Goal: Register for event/course

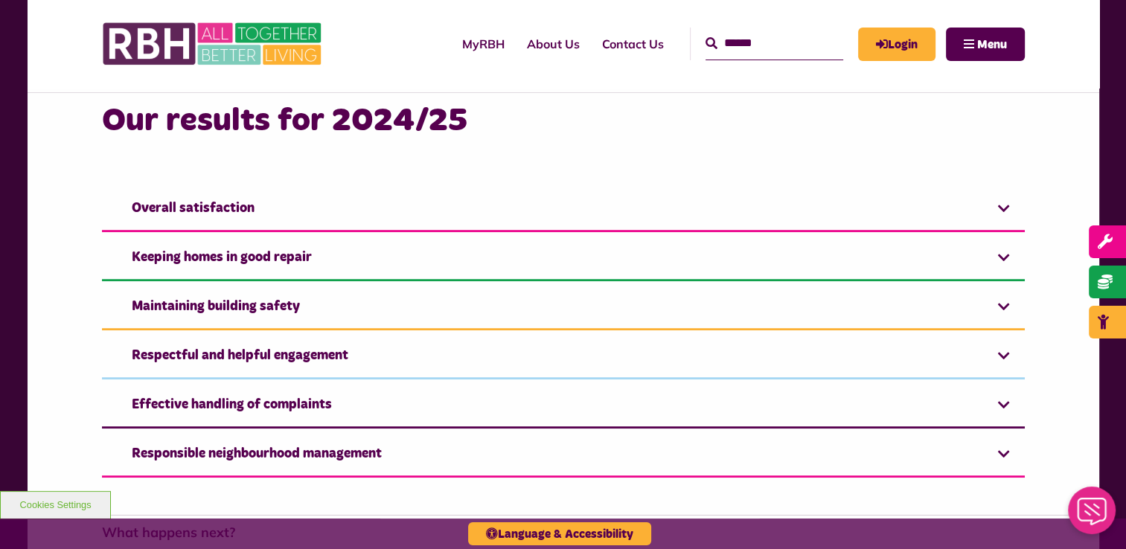
scroll to position [967, 0]
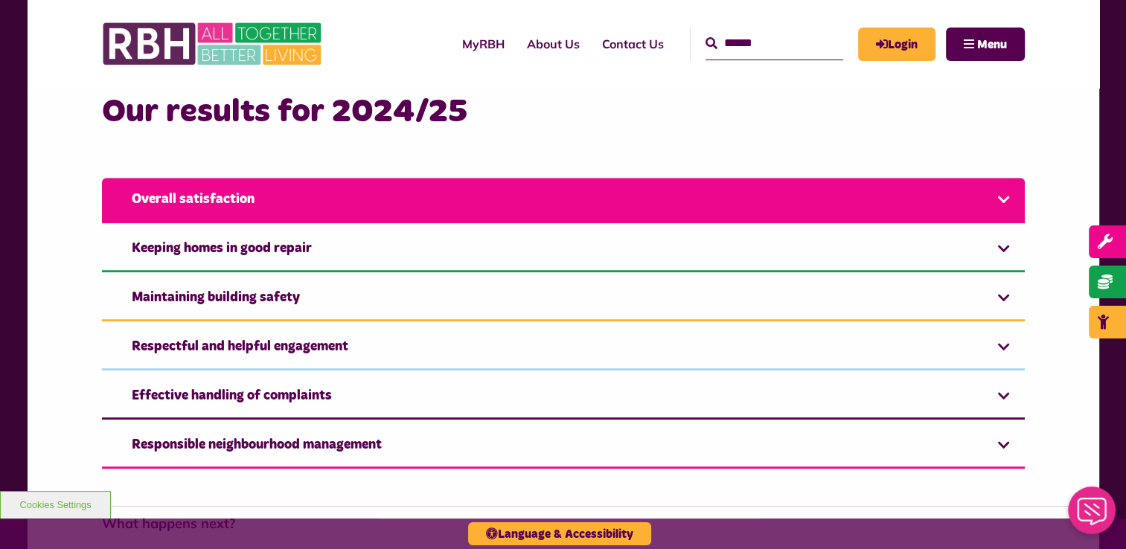
click at [580, 205] on link "Overall satisfaction" at bounding box center [563, 200] width 922 height 45
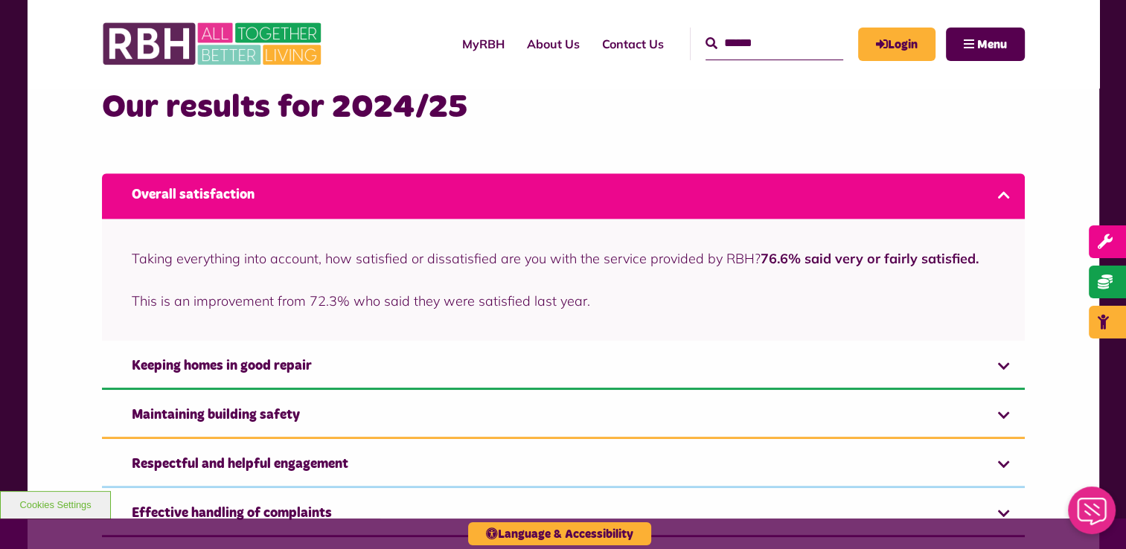
scroll to position [1042, 0]
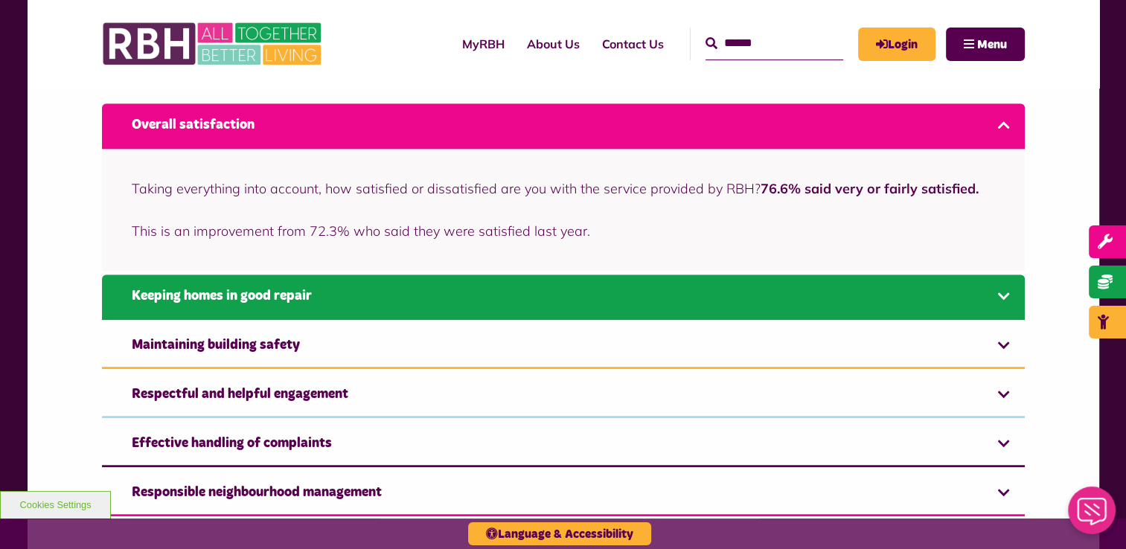
click at [519, 309] on link "Keeping homes in good repair" at bounding box center [563, 297] width 922 height 45
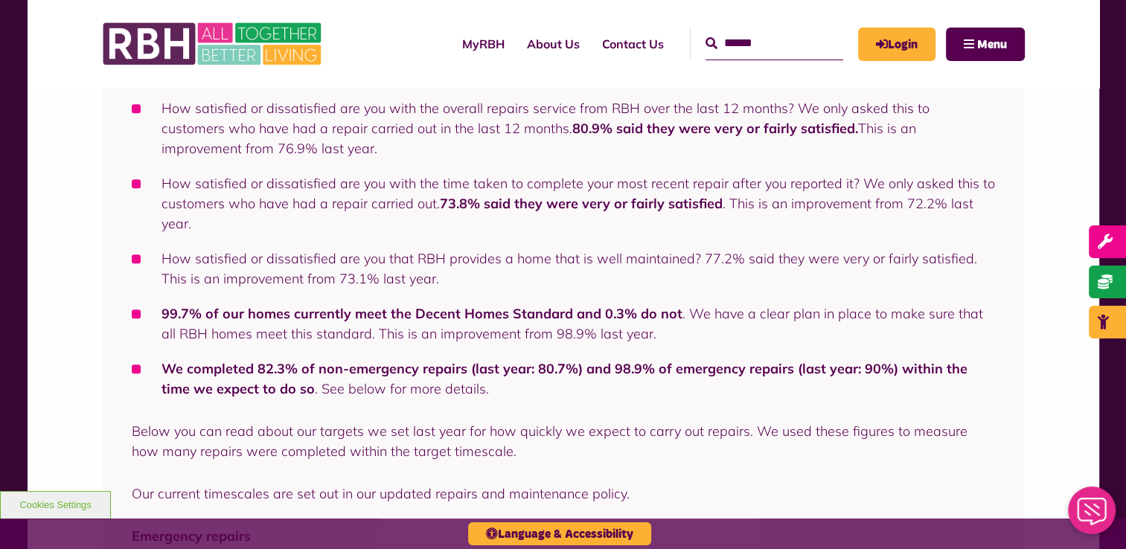
scroll to position [1193, 0]
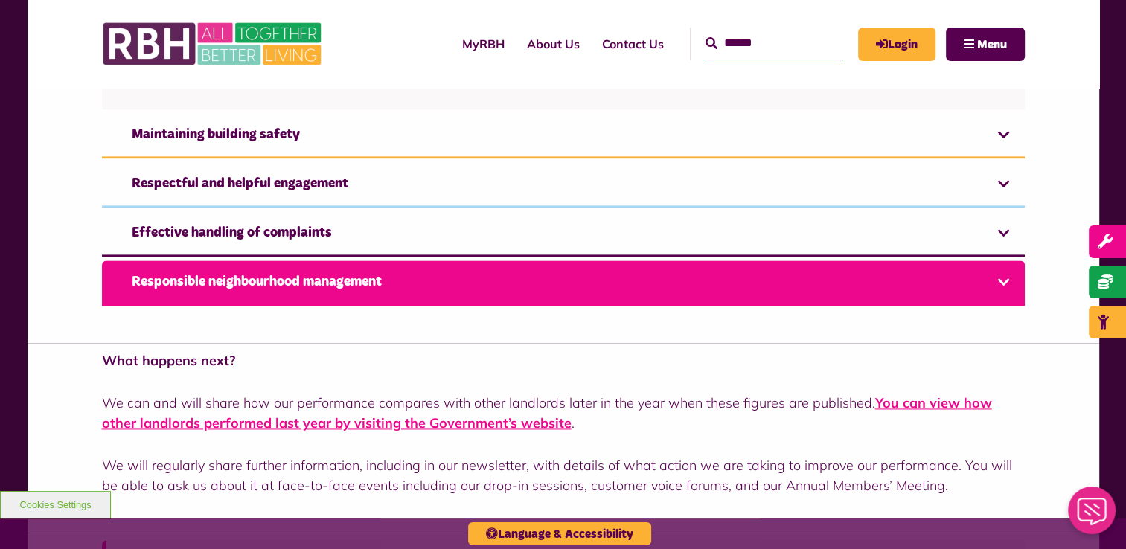
click at [530, 275] on link "Responsible neighbourhood management" at bounding box center [563, 282] width 922 height 45
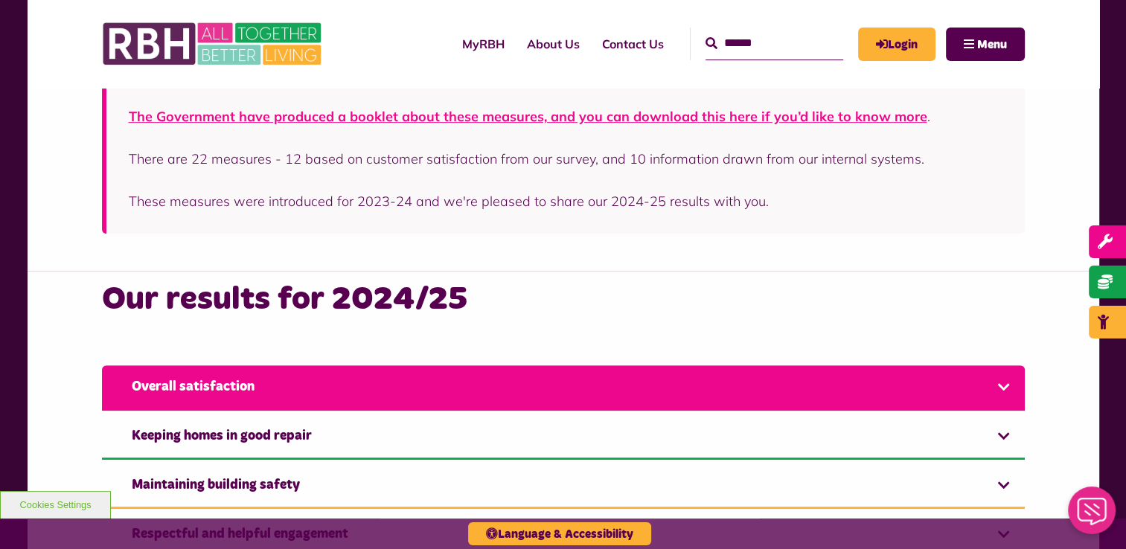
scroll to position [867, 0]
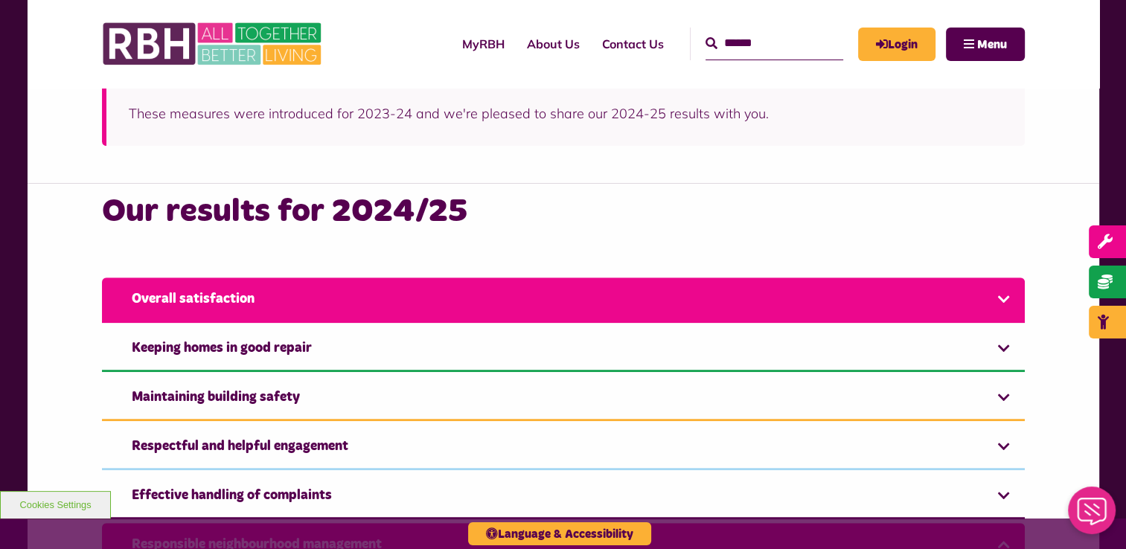
click at [510, 312] on link "Overall satisfaction" at bounding box center [563, 299] width 922 height 45
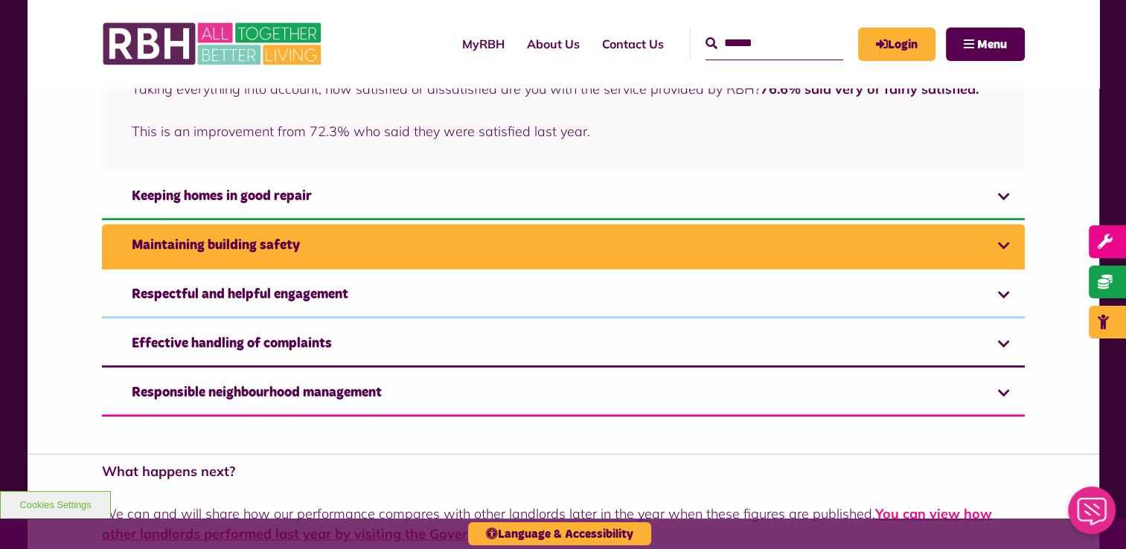
scroll to position [1146, 0]
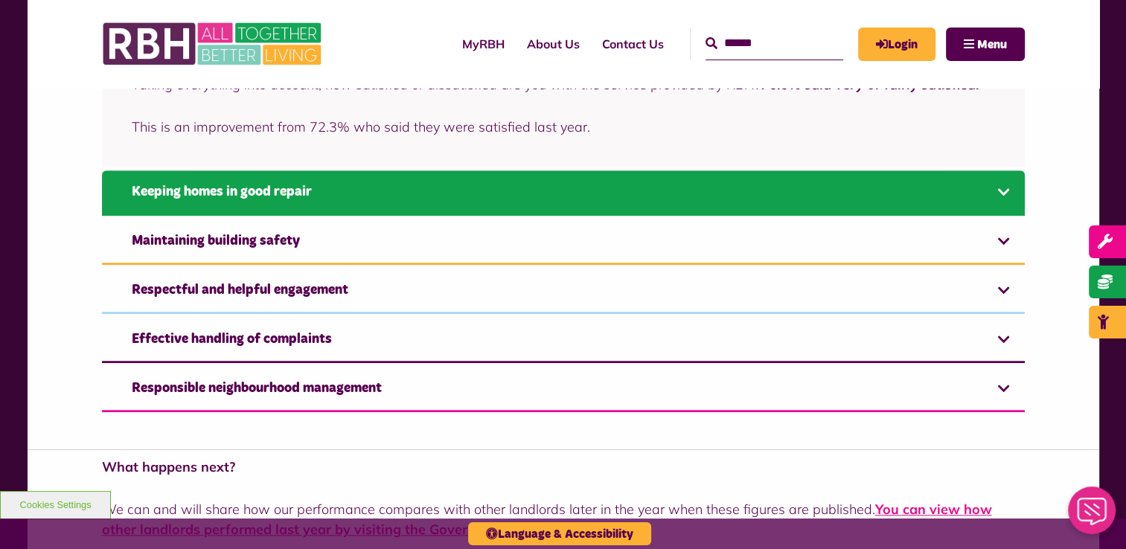
click at [523, 182] on link "Keeping homes in good repair" at bounding box center [563, 192] width 922 height 45
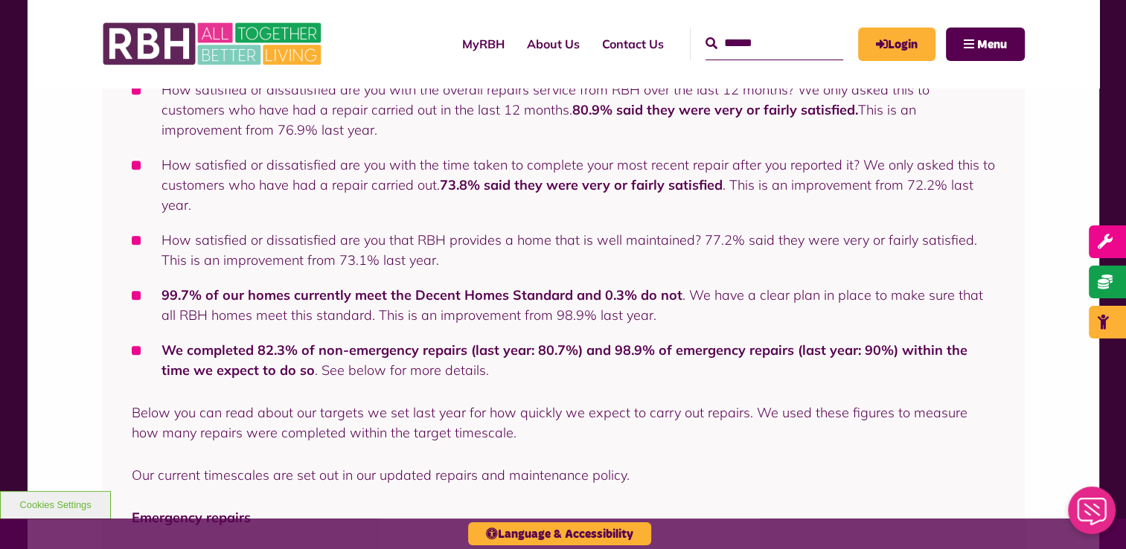
scroll to position [1342, 0]
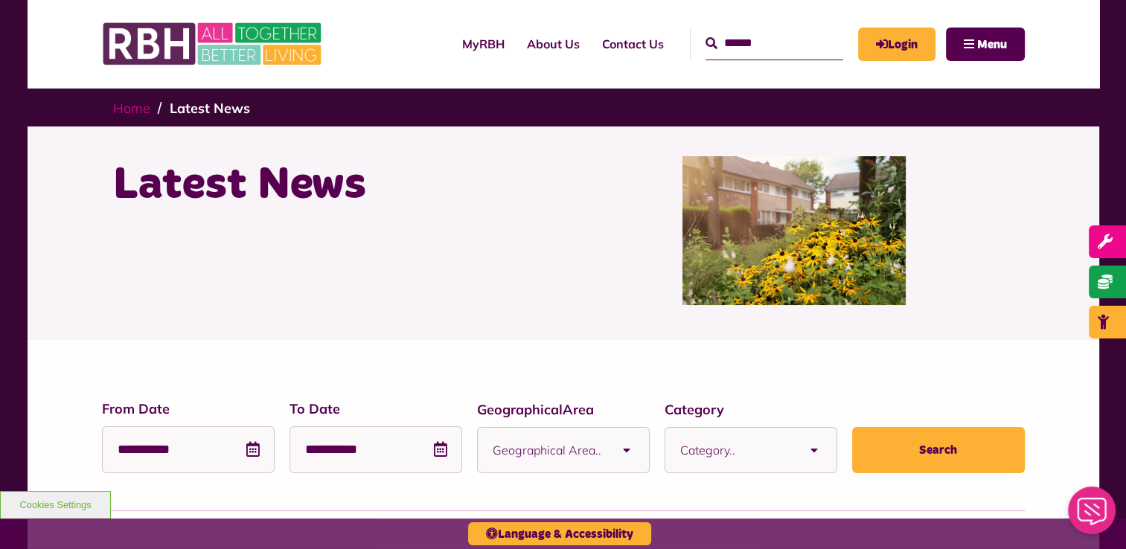
click at [144, 107] on link "Home" at bounding box center [131, 108] width 37 height 17
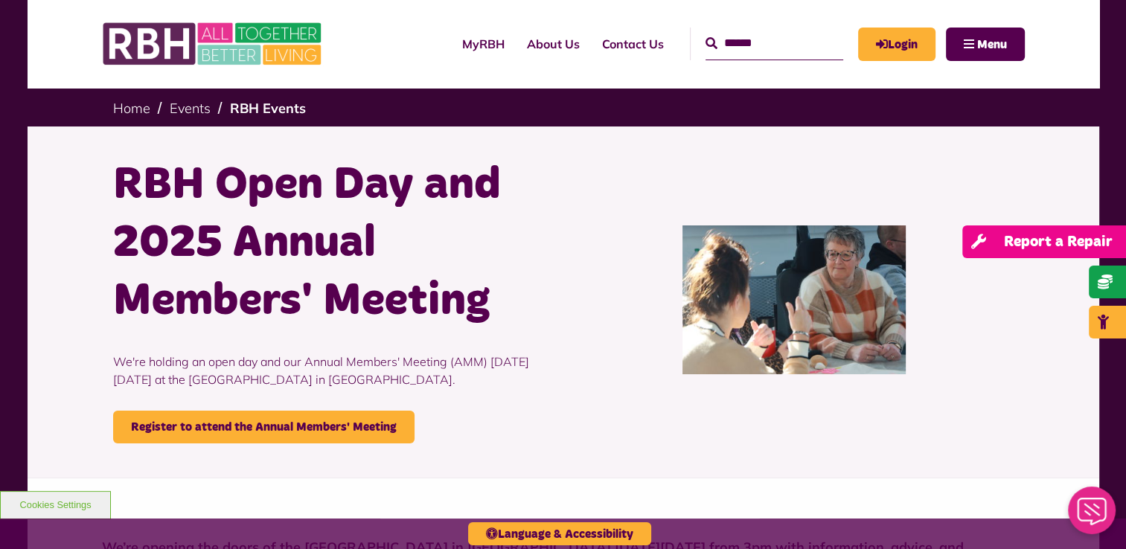
drag, startPoint x: 1013, startPoint y: 339, endPoint x: 1108, endPoint y: 227, distance: 146.8
click at [1013, 339] on div at bounding box center [793, 299] width 461 height 287
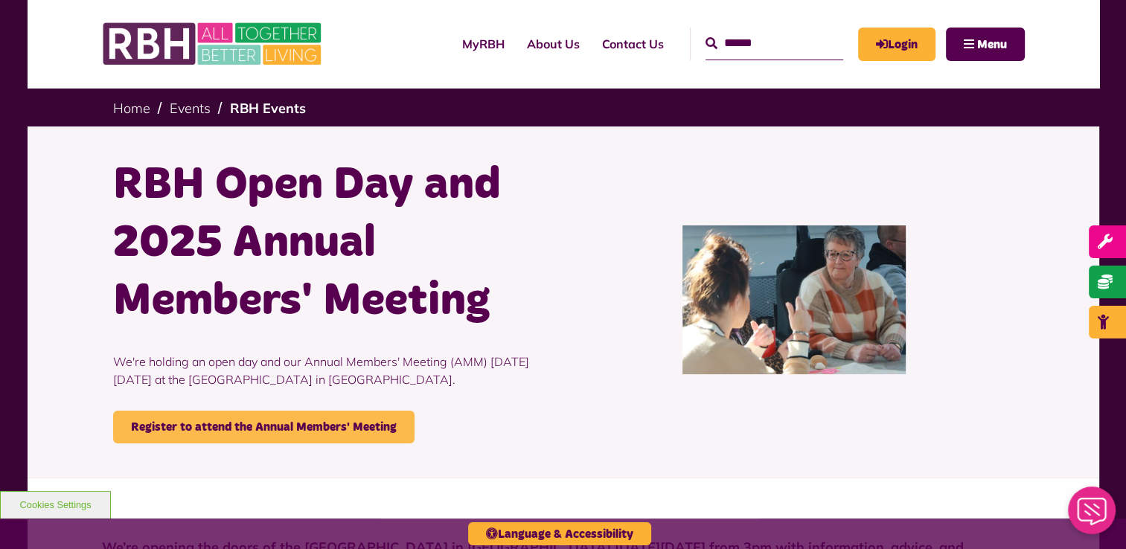
click at [199, 431] on link "Register to attend the Annual Members' Meeting" at bounding box center [263, 427] width 301 height 33
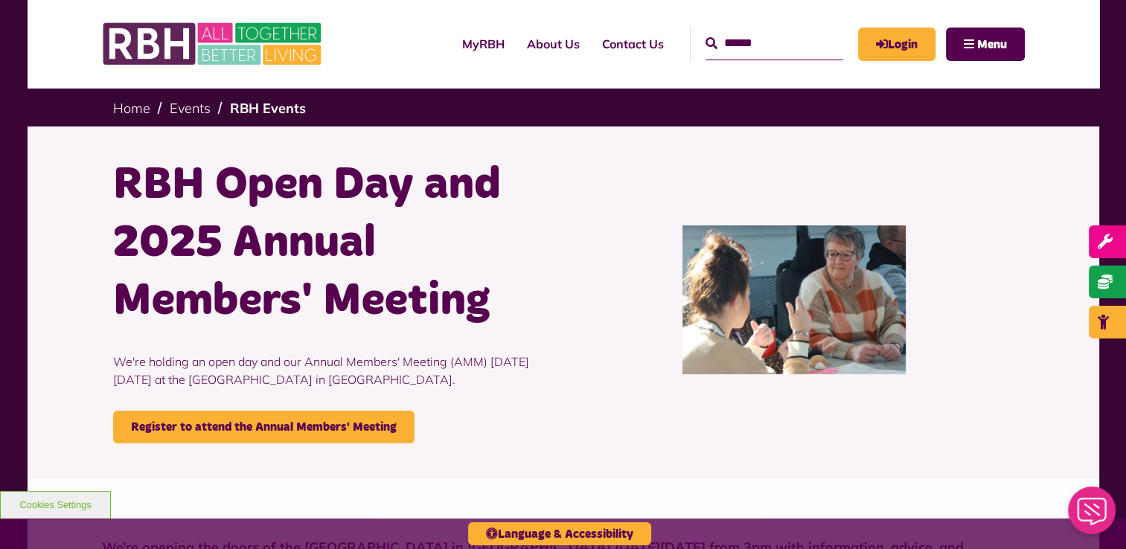
click at [988, 362] on div at bounding box center [793, 299] width 461 height 287
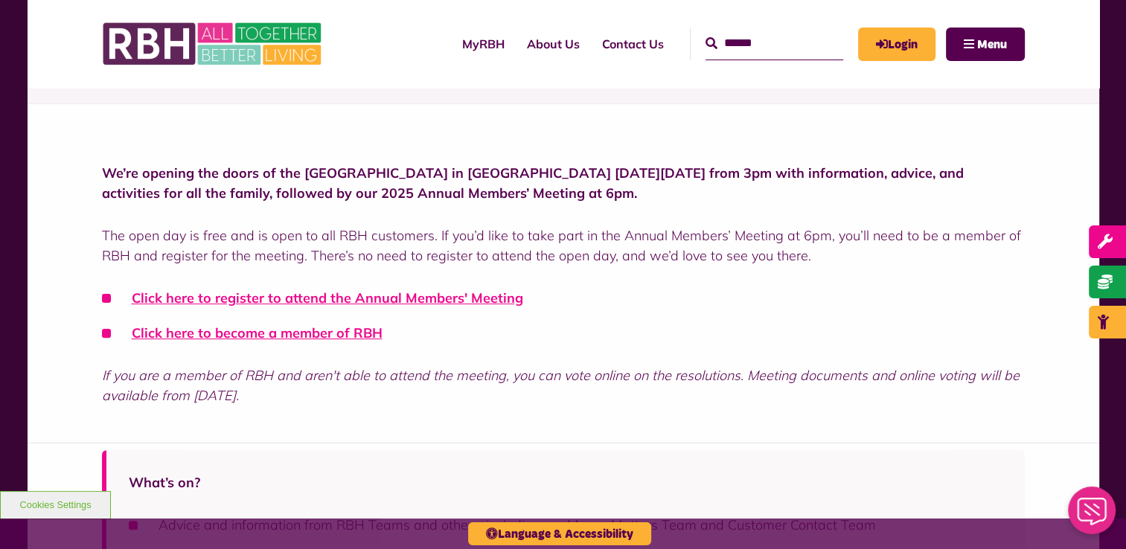
scroll to position [372, 0]
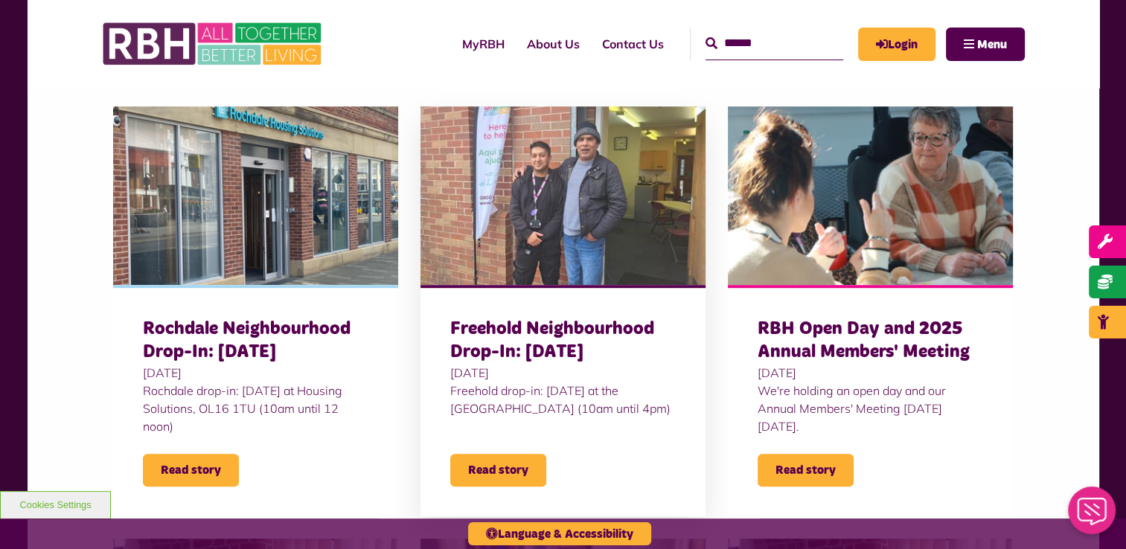
scroll to position [744, 0]
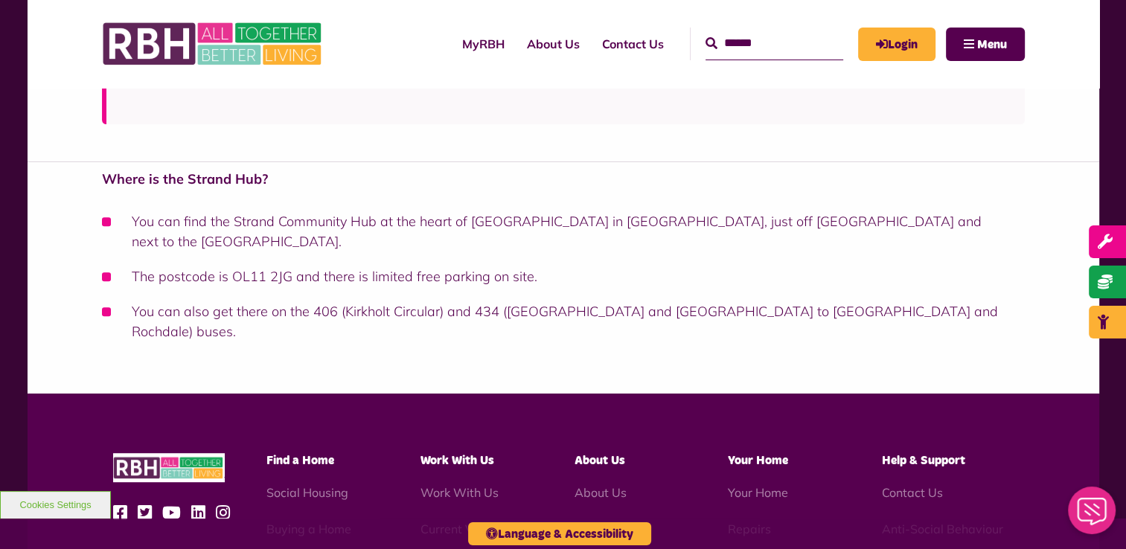
scroll to position [967, 0]
